Goal: Transaction & Acquisition: Purchase product/service

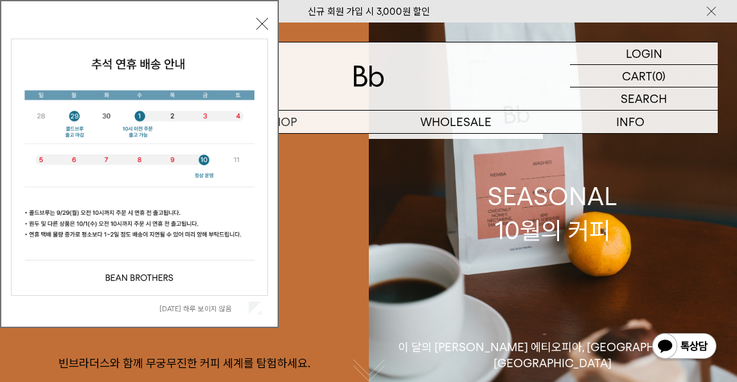
click at [265, 23] on button "닫기" at bounding box center [263, 24] width 12 height 12
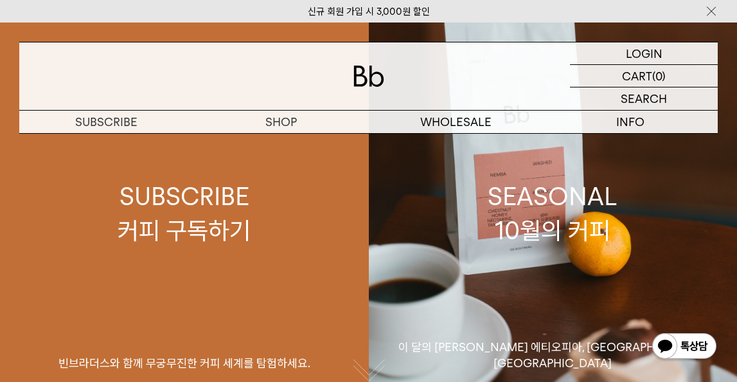
click at [285, 141] on link "SUBSCRIBE 커피 구독하기 빈브라더스와 함께 무궁무진한 커피 세계를 탐험하세요." at bounding box center [184, 214] width 369 height 382
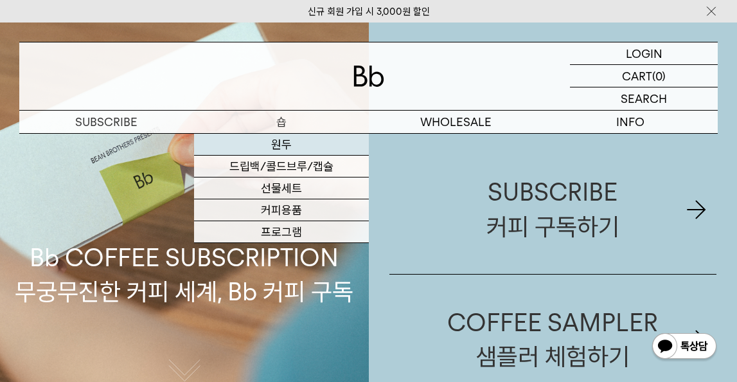
click at [283, 145] on link "원두" at bounding box center [281, 145] width 175 height 22
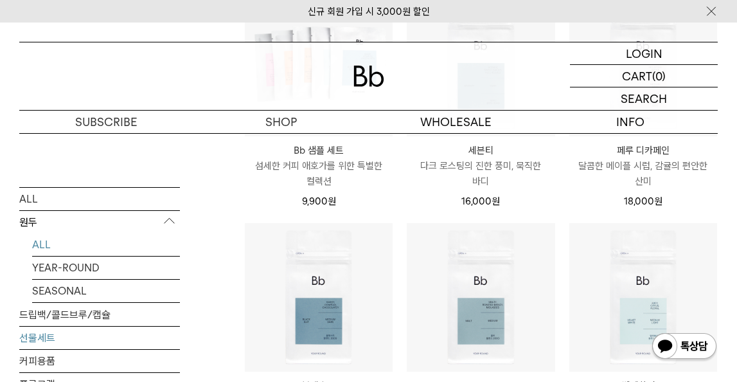
scroll to position [671, 0]
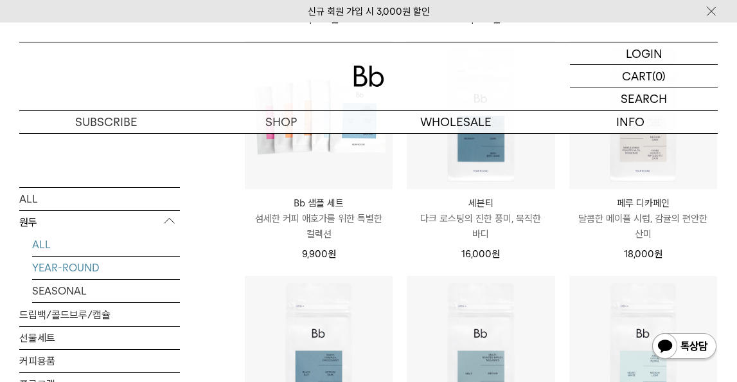
click at [89, 266] on link "YEAR-ROUND" at bounding box center [106, 267] width 148 height 23
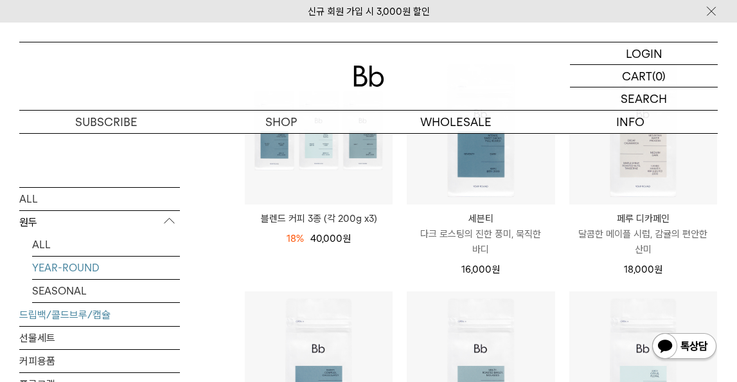
scroll to position [248, 0]
